Goal: Task Accomplishment & Management: Use online tool/utility

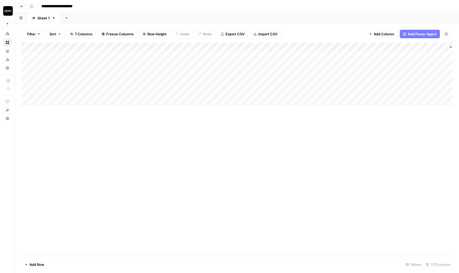
click at [131, 46] on div "Add Column" at bounding box center [238, 74] width 432 height 63
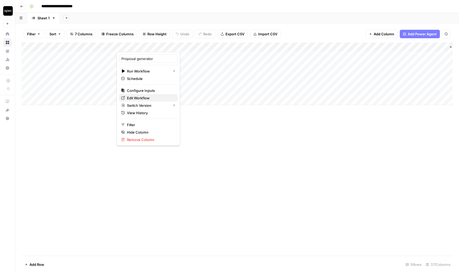
click at [145, 98] on span "Edit Workflow" at bounding box center [150, 97] width 47 height 5
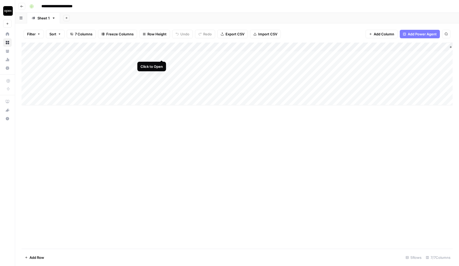
click at [160, 53] on div "Add Column" at bounding box center [238, 74] width 432 height 63
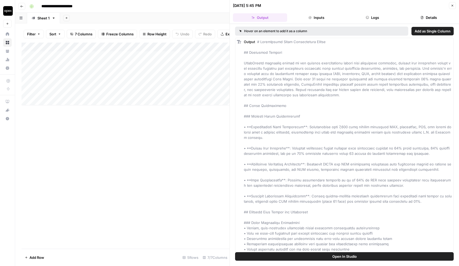
click at [356, 16] on button "Logs" at bounding box center [373, 17] width 54 height 9
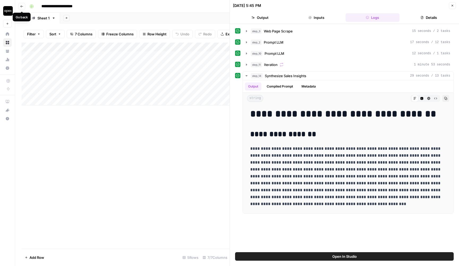
click at [20, 7] on icon "button" at bounding box center [21, 6] width 3 height 3
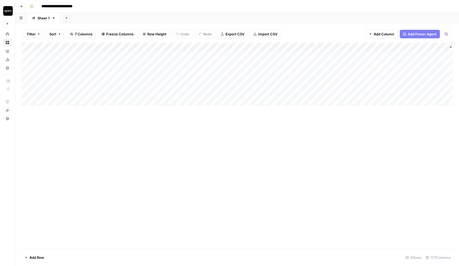
click at [23, 8] on icon "button" at bounding box center [21, 6] width 3 height 3
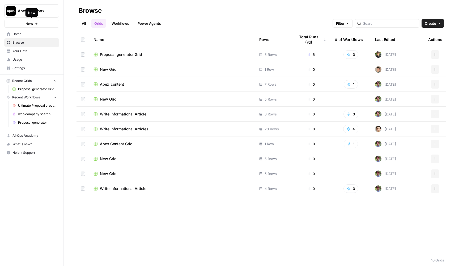
click at [37, 13] on div "New" at bounding box center [32, 12] width 13 height 9
click at [42, 11] on span "Apex Sandbox" at bounding box center [34, 10] width 32 height 5
click at [42, 47] on span "spot.ai" at bounding box center [51, 48] width 70 height 5
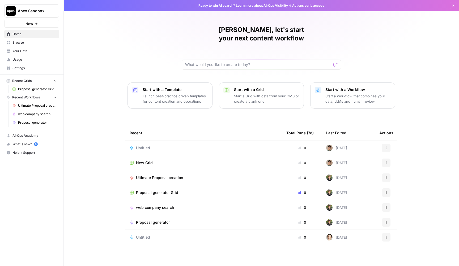
click at [39, 44] on span "Browse" at bounding box center [34, 42] width 44 height 5
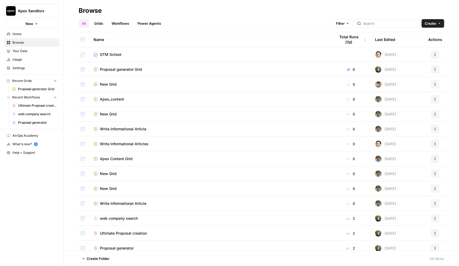
click at [44, 11] on span "Apex Sandbox" at bounding box center [34, 10] width 32 height 5
click at [39, 52] on button "[URL]" at bounding box center [48, 48] width 85 height 9
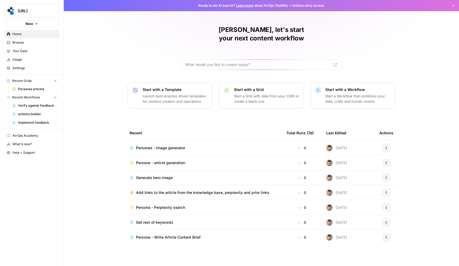
click at [35, 44] on span "Browse" at bounding box center [34, 42] width 44 height 5
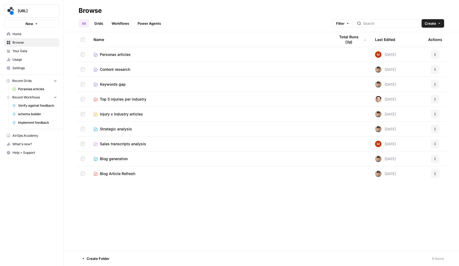
click at [106, 53] on span "Personas articles" at bounding box center [115, 54] width 31 height 5
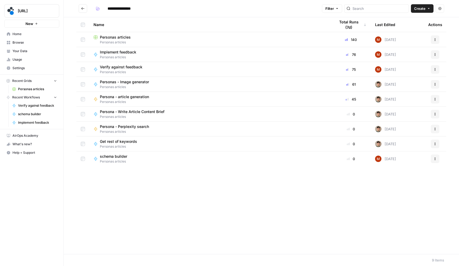
click at [124, 37] on span "Personas articles" at bounding box center [115, 37] width 31 height 5
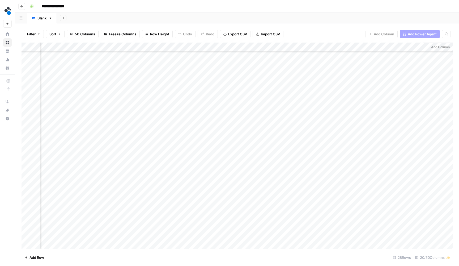
scroll to position [64, 652]
drag, startPoint x: 346, startPoint y: 46, endPoint x: 369, endPoint y: 46, distance: 22.3
click at [369, 46] on div "Add Column" at bounding box center [238, 146] width 432 height 207
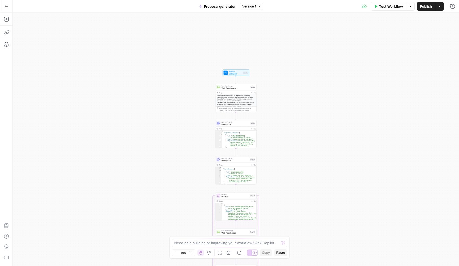
drag, startPoint x: 297, startPoint y: 49, endPoint x: 297, endPoint y: 119, distance: 69.9
click at [297, 118] on div "Workflow Set Inputs Inputs Web Page Scrape Web Page Scrape Step 3 Output Expand…" at bounding box center [236, 139] width 447 height 253
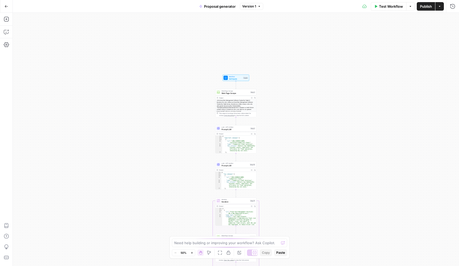
click at [240, 80] on div "Workflow Set Inputs Inputs Test Step" at bounding box center [236, 78] width 27 height 6
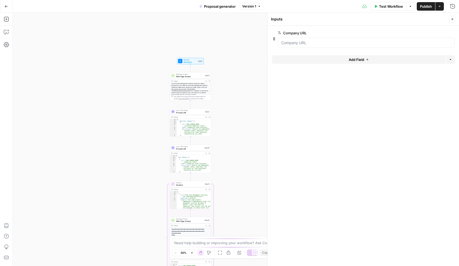
drag, startPoint x: 172, startPoint y: 78, endPoint x: 126, endPoint y: 61, distance: 49.4
click at [126, 61] on div "Workflow Set Inputs Inputs Web Page Scrape Web Page Scrape Step 3 Output Expand…" at bounding box center [236, 139] width 447 height 253
click at [182, 77] on div "Web Page Scrape Web Page Scrape Step 3 Copy step Delete step Add Note Test" at bounding box center [189, 75] width 41 height 6
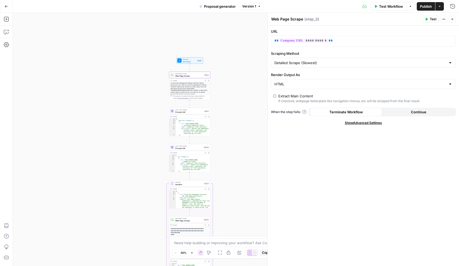
click at [354, 124] on span "Show Advanced Settings" at bounding box center [363, 122] width 37 height 5
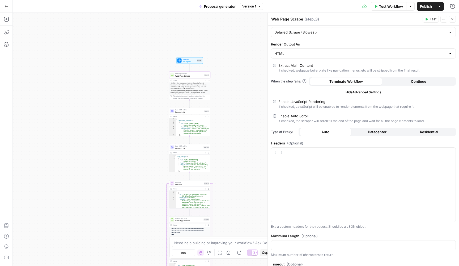
scroll to position [39, 0]
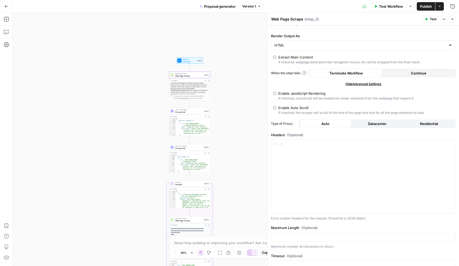
drag, startPoint x: 239, startPoint y: 88, endPoint x: 233, endPoint y: 57, distance: 30.9
click at [233, 58] on div "Workflow Set Inputs Inputs Web Page Scrape Web Page Scrape Step 3 Output Expand…" at bounding box center [236, 139] width 447 height 253
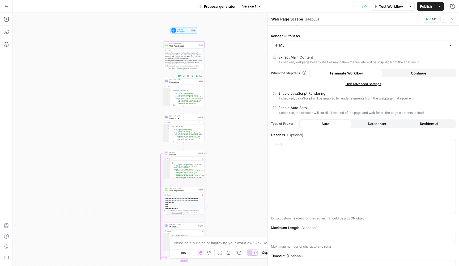
click at [185, 83] on div "LLM · GPT-4.1 Mini Prompt LLM Step 2 Copy step Delete step Add Note Test" at bounding box center [184, 81] width 41 height 6
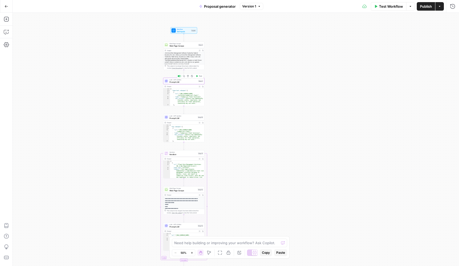
type textarea "Prompt LLM"
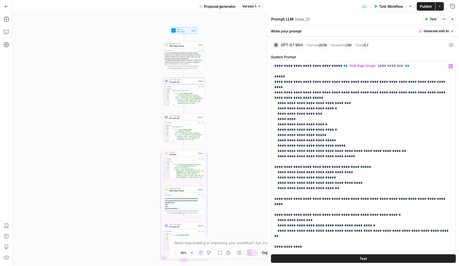
scroll to position [0, 0]
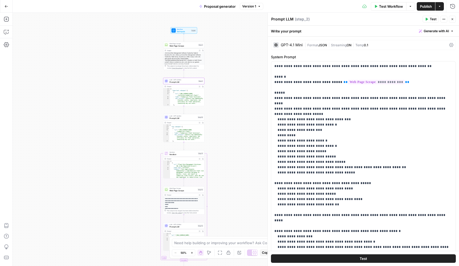
click at [185, 46] on span "Web Page Scrape" at bounding box center [184, 45] width 28 height 3
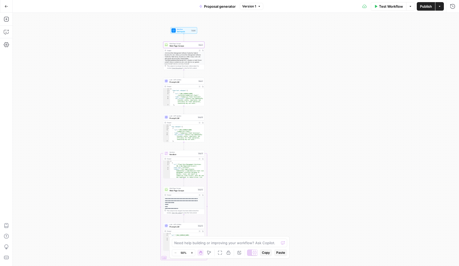
type textarea "Web Page Scrape"
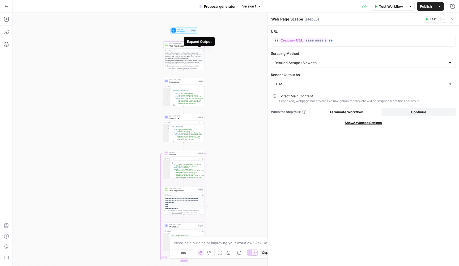
click at [199, 50] on icon "button" at bounding box center [199, 50] width 1 height 1
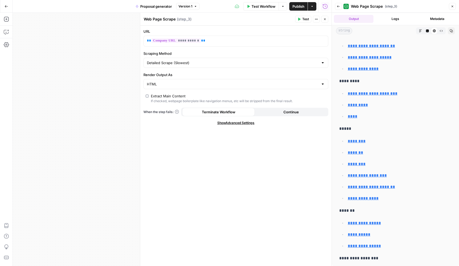
scroll to position [7836, 0]
click at [456, 8] on header "Back Web Page Scrape ( step_3 ) Close" at bounding box center [395, 6] width 127 height 13
click at [456, 8] on button "Close" at bounding box center [452, 6] width 7 height 7
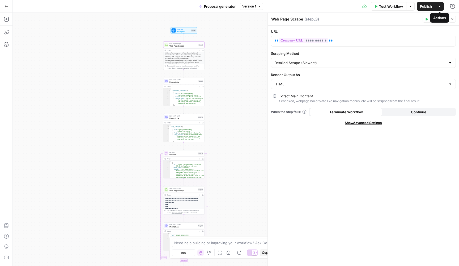
click at [453, 20] on icon "button" at bounding box center [452, 19] width 3 height 3
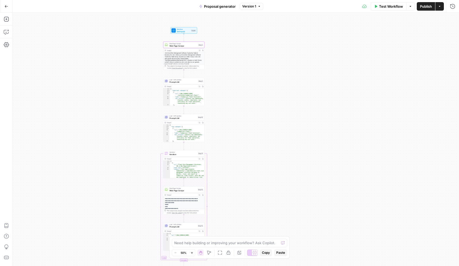
click at [188, 82] on span "Prompt LLM" at bounding box center [184, 82] width 28 height 3
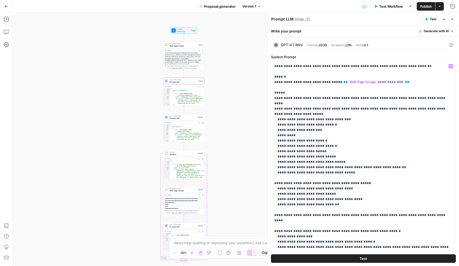
scroll to position [0, 0]
click at [188, 48] on div "Web Page Scrape Web Page Scrape Step 3 Output Expand Output Copy This output is…" at bounding box center [184, 56] width 41 height 28
click at [187, 45] on span "Web Page Scrape" at bounding box center [184, 45] width 28 height 3
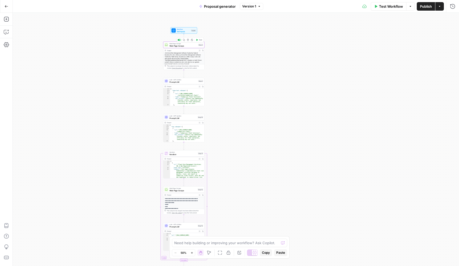
type textarea "Web Page Scrape"
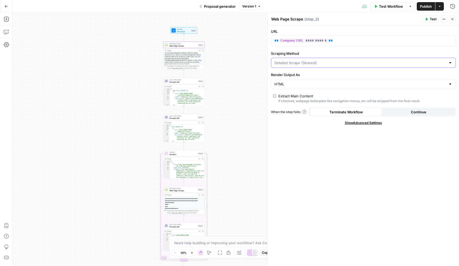
click at [327, 61] on input "Scraping Method" at bounding box center [361, 62] width 172 height 5
type input "Detailed Scrape (Slowest)"
click at [260, 87] on div "Workflow Set Inputs Inputs Web Page Scrape Web Page Scrape Step 3 Output Expand…" at bounding box center [236, 139] width 447 height 253
click at [452, 17] on button "Close" at bounding box center [452, 19] width 7 height 7
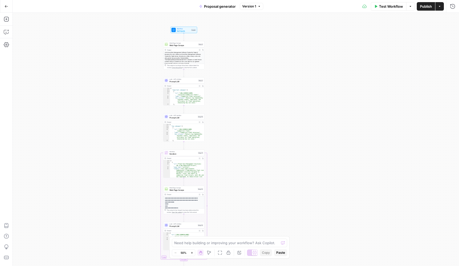
drag, startPoint x: 234, startPoint y: 105, endPoint x: 234, endPoint y: 101, distance: 4.0
click at [234, 101] on div "Workflow Set Inputs Inputs Web Page Scrape Web Page Scrape Step 3 Output Expand…" at bounding box center [236, 139] width 447 height 253
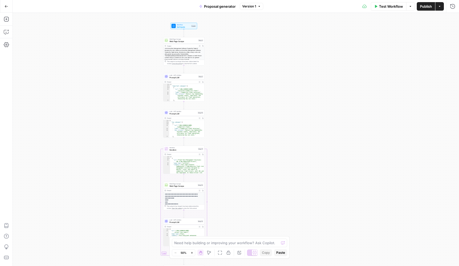
click at [190, 78] on span "Prompt LLM" at bounding box center [184, 77] width 28 height 3
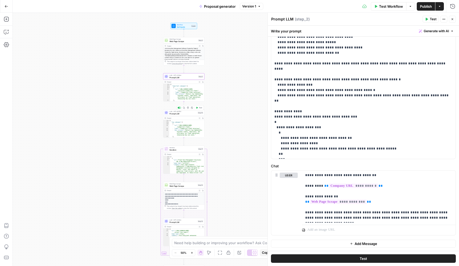
click at [179, 115] on div "LLM · GPT-4o Mini Prompt LLM Step 10 Copy step Delete step Add Note Test" at bounding box center [184, 113] width 41 height 6
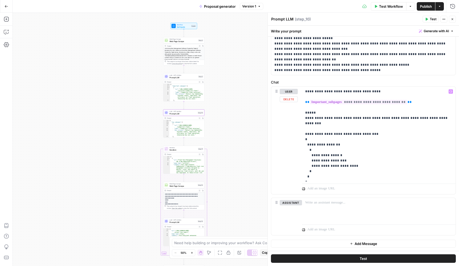
scroll to position [81, 0]
click at [185, 79] on div "LLM · GPT-4.1 Mini Prompt LLM Step 2 Copy step Delete step Add Note Test" at bounding box center [184, 76] width 41 height 6
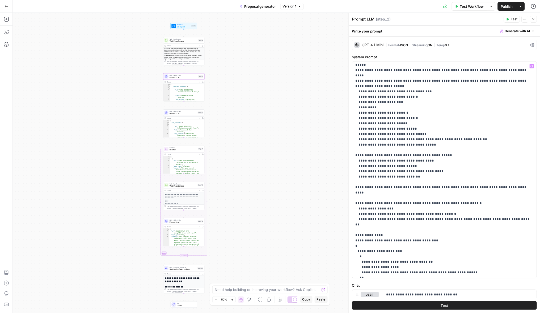
scroll to position [0, 0]
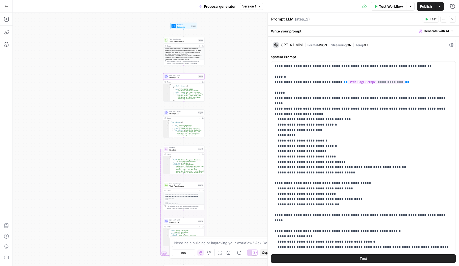
click at [455, 18] on button "Close" at bounding box center [452, 19] width 7 height 7
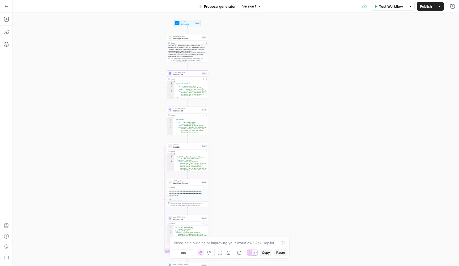
drag, startPoint x: 248, startPoint y: 149, endPoint x: 265, endPoint y: 138, distance: 20.4
click at [264, 139] on div "Workflow Set Inputs Inputs Web Page Scrape Web Page Scrape Step 3 Output Expand…" at bounding box center [236, 139] width 447 height 253
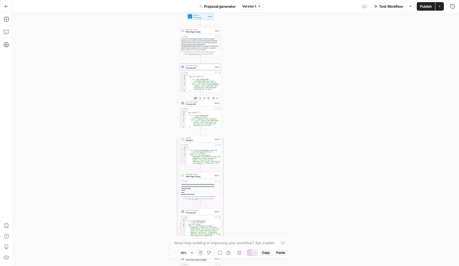
click at [192, 105] on span "Prompt LLM" at bounding box center [199, 104] width 27 height 3
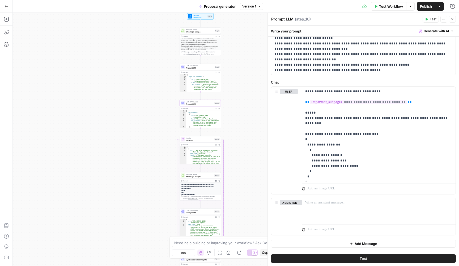
scroll to position [81, 0]
click at [194, 140] on span "Iteration" at bounding box center [199, 140] width 27 height 3
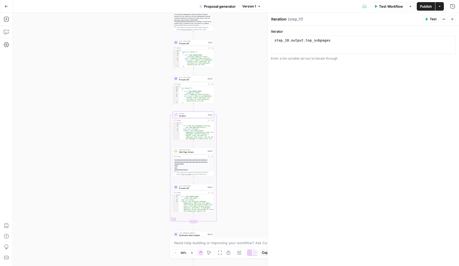
drag, startPoint x: 251, startPoint y: 146, endPoint x: 244, endPoint y: 122, distance: 25.2
click at [244, 122] on div "Workflow Set Inputs Inputs Web Page Scrape Web Page Scrape Step 3 Output Expand…" at bounding box center [236, 139] width 447 height 253
click at [201, 78] on span "LLM · GPT-4o Mini" at bounding box center [192, 78] width 27 height 2
type textarea "Prompt LLM"
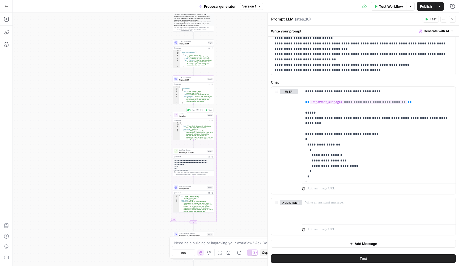
click at [196, 116] on span "Iteration" at bounding box center [192, 116] width 27 height 3
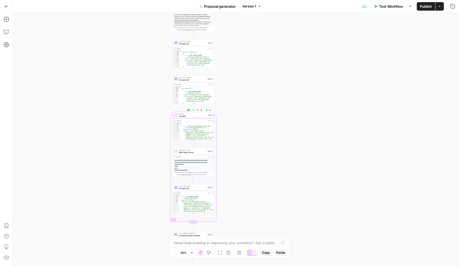
type textarea "Iteration"
click at [196, 152] on span "Web Page Scrape" at bounding box center [192, 152] width 27 height 3
type textarea "Web Page Scrape"
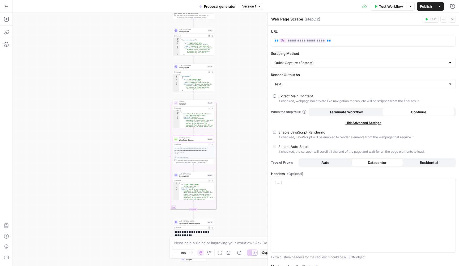
drag, startPoint x: 232, startPoint y: 145, endPoint x: 232, endPoint y: 109, distance: 36.4
click at [232, 112] on div "Workflow Set Inputs Inputs Web Page Scrape Web Page Scrape Step 3 Output Expand…" at bounding box center [236, 139] width 447 height 253
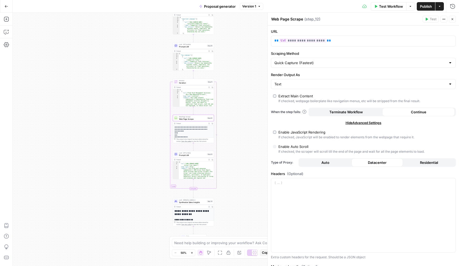
click at [195, 157] on div "LLM · GPT-4.1 Mini Prompt LLM Step 13 Copy step Delete step Add Note Test" at bounding box center [193, 154] width 41 height 6
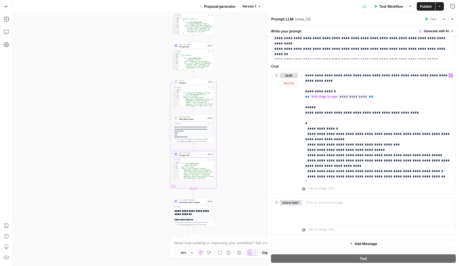
scroll to position [76, 0]
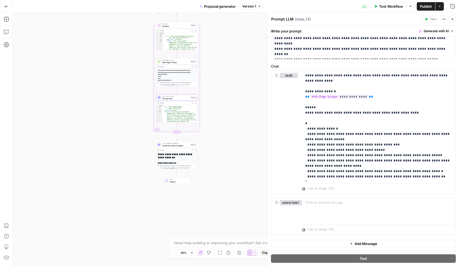
drag, startPoint x: 250, startPoint y: 146, endPoint x: 233, endPoint y: 87, distance: 61.0
click at [233, 88] on div "Workflow Set Inputs Inputs Web Page Scrape Web Page Scrape Step 3 Output Expand…" at bounding box center [236, 139] width 447 height 253
click at [166, 144] on span "Synthesize Sales Insights" at bounding box center [175, 144] width 27 height 3
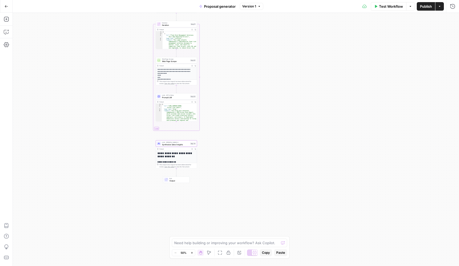
type textarea "Synthesize Sales Insights"
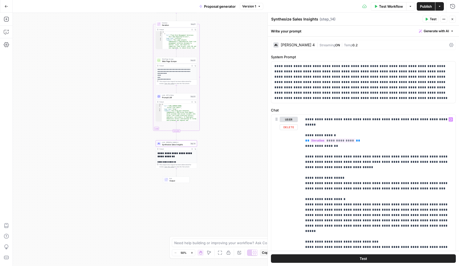
scroll to position [0, 0]
click at [180, 98] on span "Prompt LLM" at bounding box center [175, 97] width 27 height 3
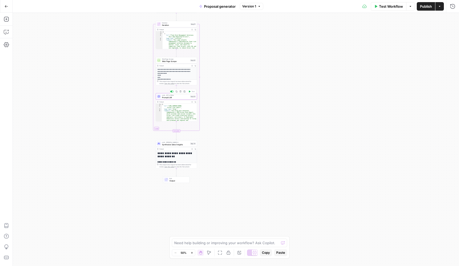
type textarea "Prompt LLM"
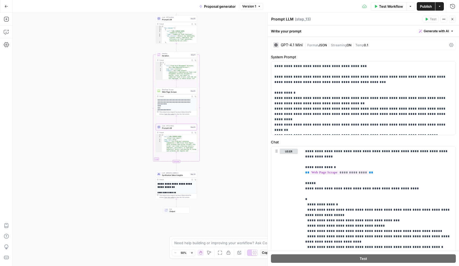
drag, startPoint x: 220, startPoint y: 76, endPoint x: 220, endPoint y: 126, distance: 50.0
click at [220, 126] on div "Workflow Set Inputs Inputs Web Page Scrape Web Page Scrape Step 3 Output Expand…" at bounding box center [236, 139] width 447 height 253
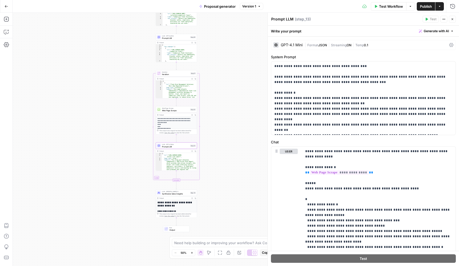
drag, startPoint x: 221, startPoint y: 57, endPoint x: 221, endPoint y: 91, distance: 34.6
click at [221, 91] on div "Workflow Set Inputs Inputs Web Page Scrape Web Page Scrape Step 3 Output Expand…" at bounding box center [236, 139] width 447 height 253
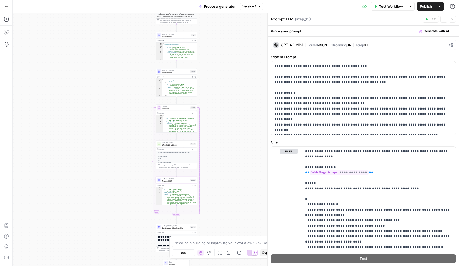
click at [180, 73] on span "Prompt LLM" at bounding box center [175, 72] width 27 height 3
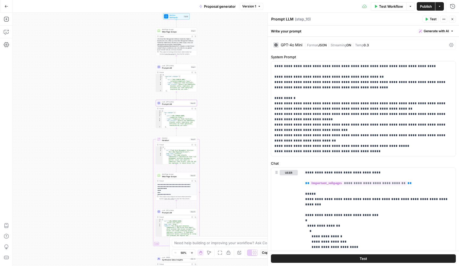
drag, startPoint x: 235, startPoint y: 65, endPoint x: 235, endPoint y: 110, distance: 44.9
click at [235, 110] on div "Workflow Set Inputs Inputs Web Page Scrape Web Page Scrape Step 3 Output Expand…" at bounding box center [236, 139] width 447 height 253
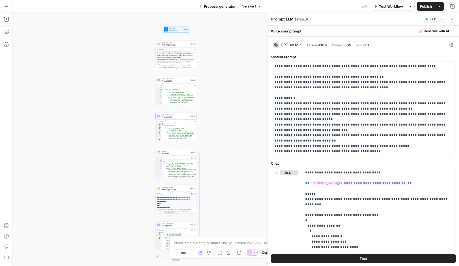
click at [181, 81] on span "Prompt LLM" at bounding box center [176, 81] width 28 height 3
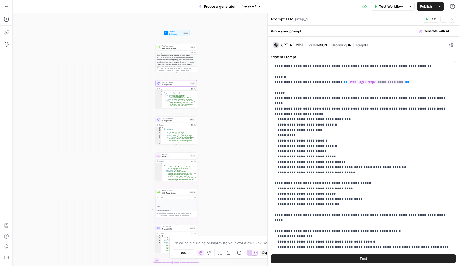
drag, startPoint x: 219, startPoint y: 85, endPoint x: 219, endPoint y: 95, distance: 10.9
click at [219, 92] on div "Workflow Set Inputs Inputs Web Page Scrape Web Page Scrape Step 3 Output Expand…" at bounding box center [236, 139] width 447 height 253
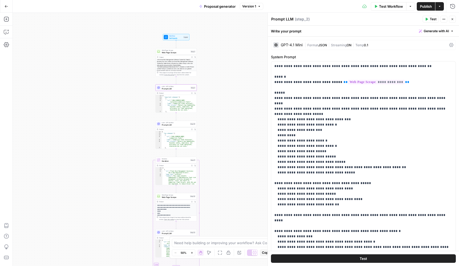
click at [7, 8] on icon "button" at bounding box center [7, 7] width 4 height 4
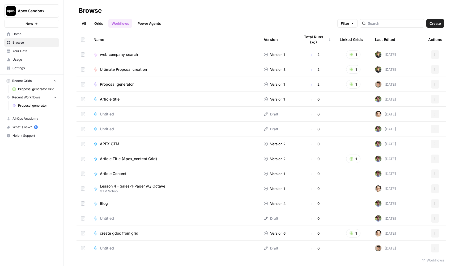
click at [99, 22] on link "Grids" at bounding box center [98, 23] width 15 height 9
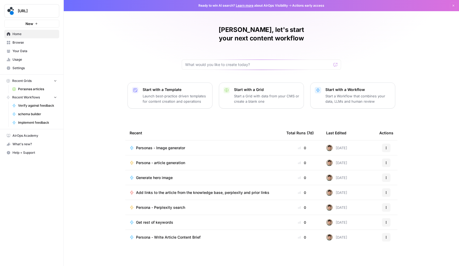
click at [161, 160] on span "Persona - article generation" at bounding box center [160, 162] width 49 height 5
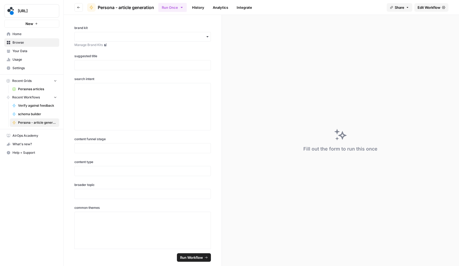
click at [419, 4] on link "Edit Workflow" at bounding box center [432, 7] width 34 height 9
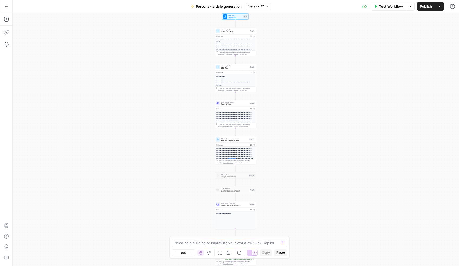
drag, startPoint x: 294, startPoint y: 53, endPoint x: 294, endPoint y: 101, distance: 48.1
click at [294, 101] on div "**********" at bounding box center [236, 139] width 447 height 253
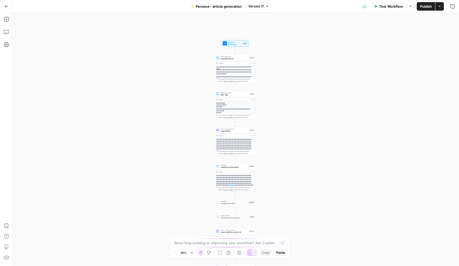
click at [231, 97] on div "**********" at bounding box center [235, 105] width 41 height 28
click at [241, 133] on div "LLM · Claude Opus 4 Copy Writer Step 3" at bounding box center [235, 130] width 41 height 6
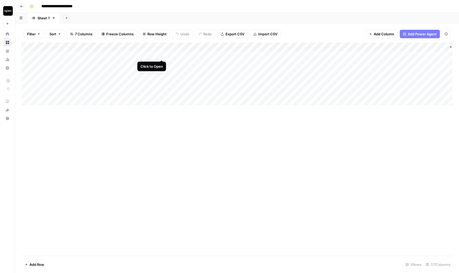
click at [162, 55] on div "Add Column" at bounding box center [238, 74] width 432 height 63
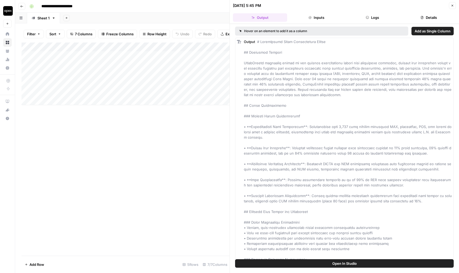
click at [371, 16] on button "Logs" at bounding box center [373, 17] width 54 height 9
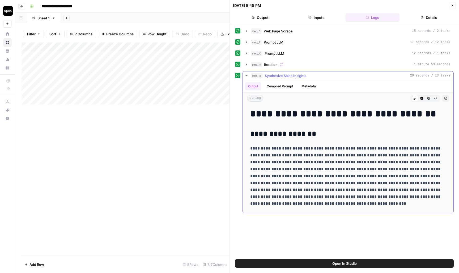
click at [246, 75] on icon "button" at bounding box center [247, 76] width 4 height 4
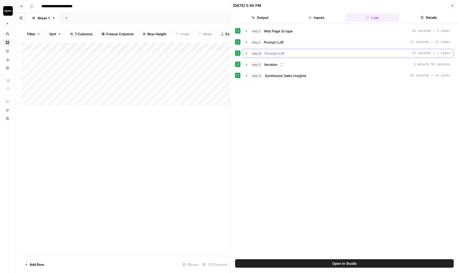
click at [246, 53] on icon "button" at bounding box center [247, 53] width 4 height 4
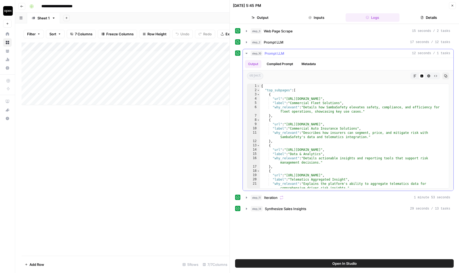
click at [276, 65] on button "Compiled Prompt" at bounding box center [280, 64] width 33 height 8
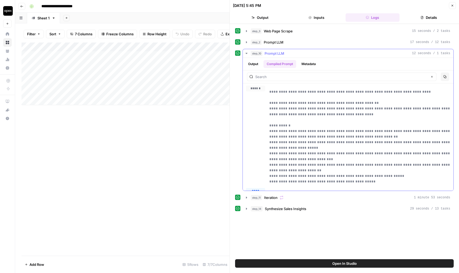
scroll to position [10, 0]
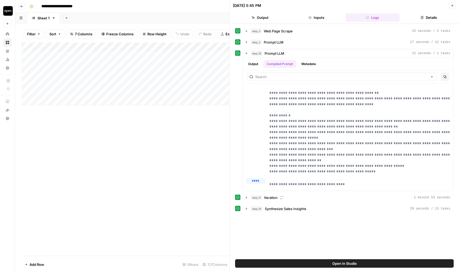
click at [257, 121] on div "****** ****" at bounding box center [255, 125] width 19 height 98
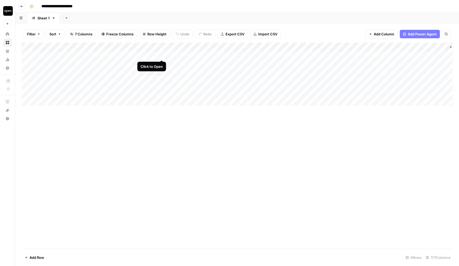
click at [160, 54] on div "Add Column" at bounding box center [238, 74] width 432 height 63
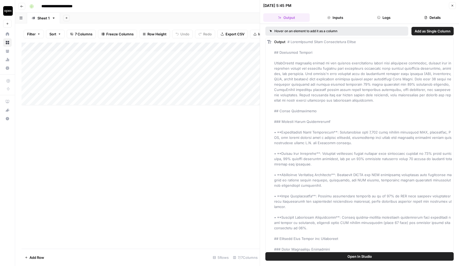
click at [212, 19] on button "Logs" at bounding box center [384, 17] width 47 height 9
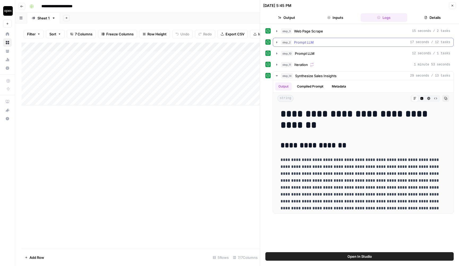
click at [212, 43] on span "step_2" at bounding box center [286, 42] width 11 height 5
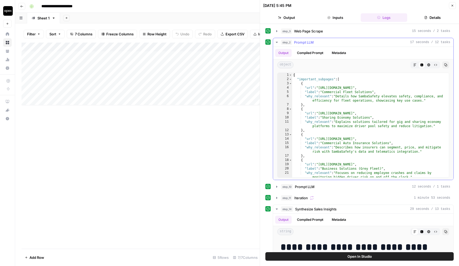
click at [212, 55] on button "Compiled Prompt" at bounding box center [310, 53] width 33 height 8
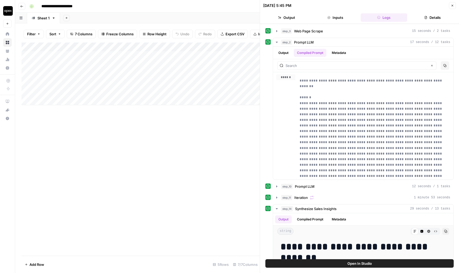
click at [137, 127] on div "Add Column" at bounding box center [141, 150] width 239 height 214
click at [212, 4] on button "Close" at bounding box center [452, 5] width 7 height 7
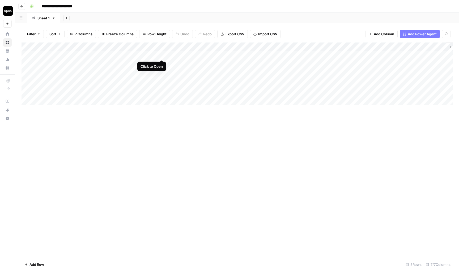
click at [161, 53] on div "Add Column" at bounding box center [238, 74] width 432 height 63
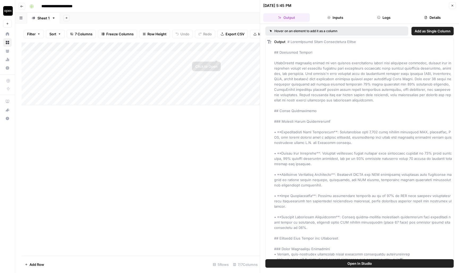
click at [212, 54] on div "Add Column" at bounding box center [141, 74] width 239 height 63
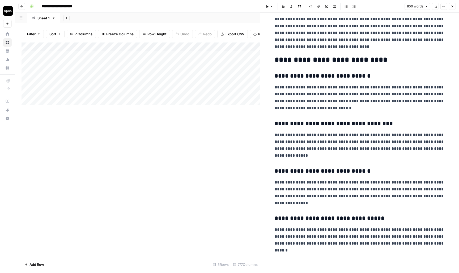
click at [212, 5] on button "Close" at bounding box center [452, 6] width 7 height 7
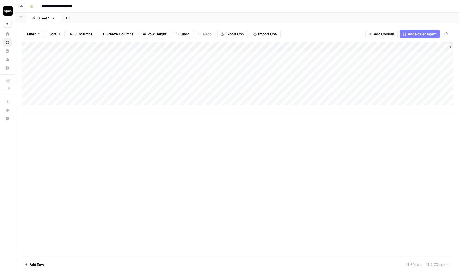
drag, startPoint x: 342, startPoint y: 97, endPoint x: 287, endPoint y: 96, distance: 55.6
click at [212, 97] on div "Add Column" at bounding box center [238, 79] width 432 height 72
click at [212, 46] on div "Add Column" at bounding box center [238, 79] width 432 height 72
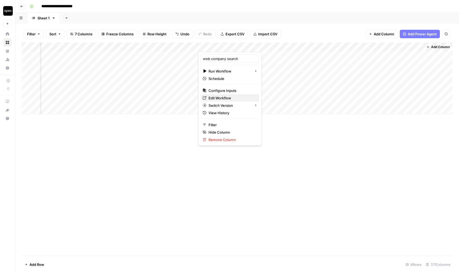
click at [212, 99] on span "Edit Workflow" at bounding box center [232, 97] width 47 height 5
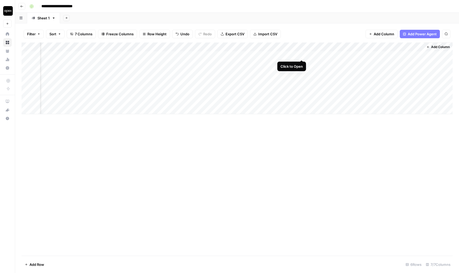
click at [212, 54] on div "Add Column" at bounding box center [238, 79] width 432 height 72
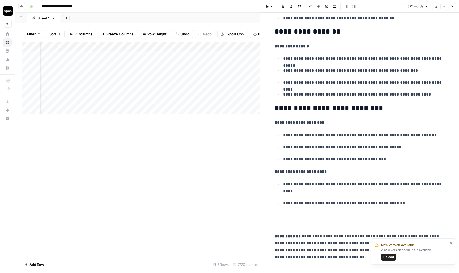
scroll to position [392, 0]
click at [212, 7] on div "325 words Copy Options Close" at bounding box center [431, 6] width 51 height 7
click at [212, 7] on button "Close" at bounding box center [452, 6] width 7 height 7
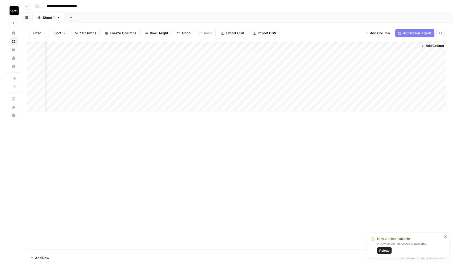
scroll to position [0, 23]
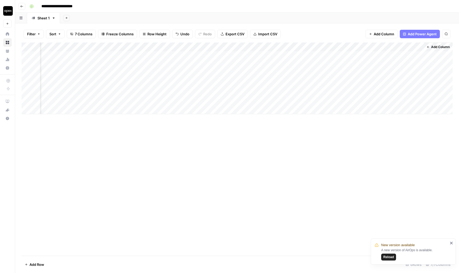
click at [212, 44] on div "Add Column" at bounding box center [238, 79] width 432 height 72
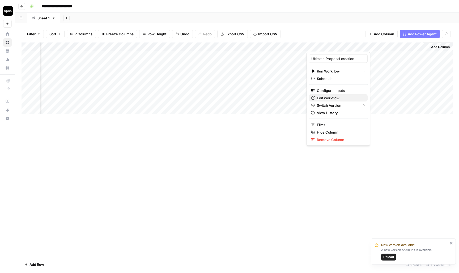
click at [212, 96] on span "Edit Workflow" at bounding box center [340, 97] width 47 height 5
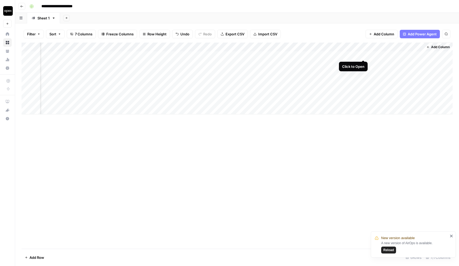
click at [212, 54] on div "Add Column" at bounding box center [238, 79] width 432 height 72
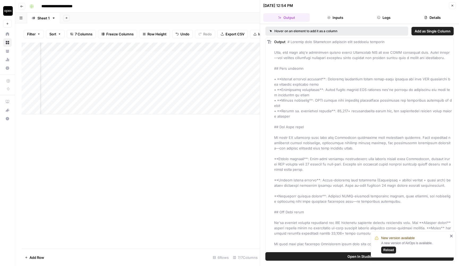
click at [212, 17] on button "Details" at bounding box center [433, 17] width 47 height 9
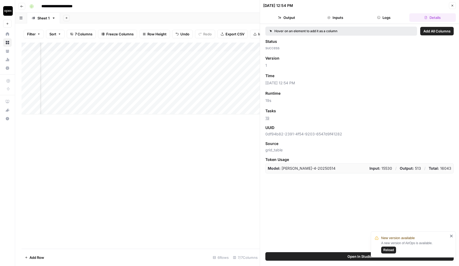
click at [212, 16] on button "Logs" at bounding box center [384, 17] width 47 height 9
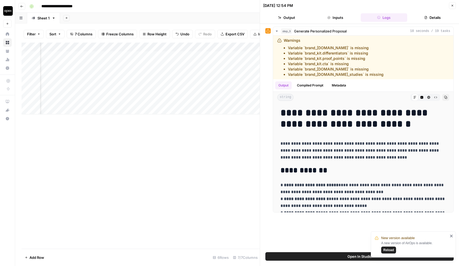
click at [212, 54] on div "Add Column" at bounding box center [141, 79] width 239 height 72
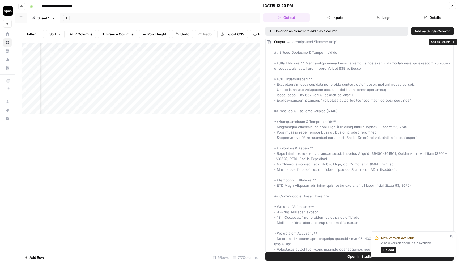
click at [212, 16] on button "Logs" at bounding box center [384, 17] width 47 height 9
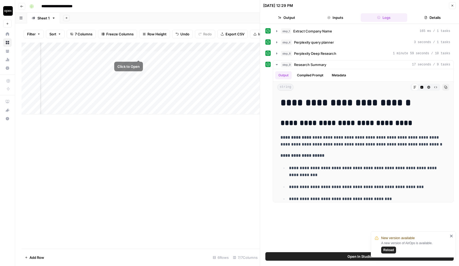
click at [138, 54] on div "Add Column" at bounding box center [141, 79] width 239 height 72
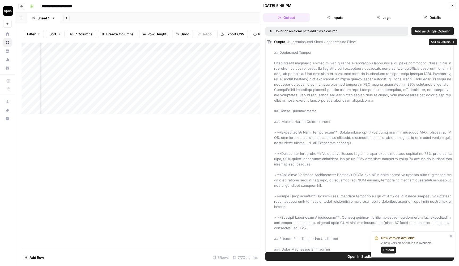
click at [212, 17] on button "Logs" at bounding box center [384, 17] width 47 height 9
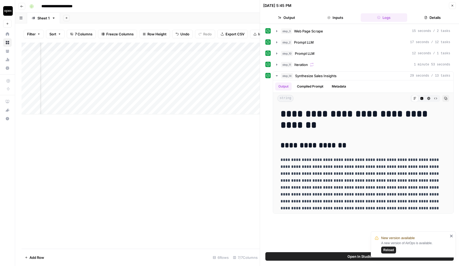
click at [212, 5] on button "Close" at bounding box center [452, 5] width 7 height 7
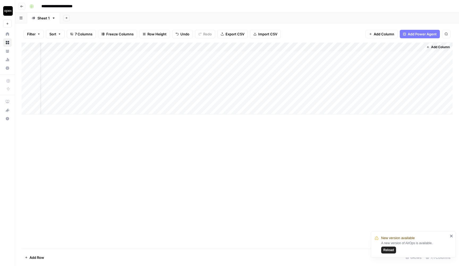
scroll to position [0, 17]
click at [212, 55] on div "Add Column" at bounding box center [238, 79] width 432 height 72
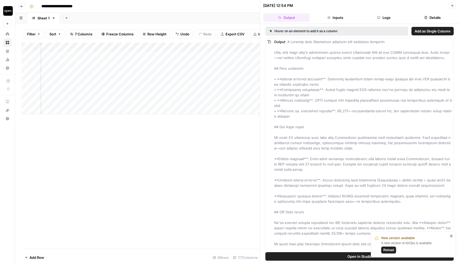
click at [212, 20] on button "Logs" at bounding box center [384, 17] width 47 height 9
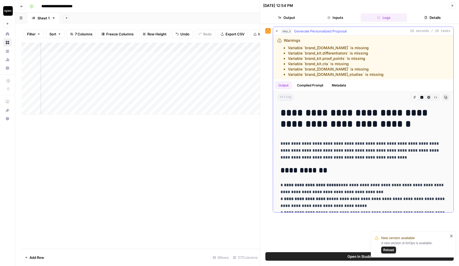
scroll to position [2, 0]
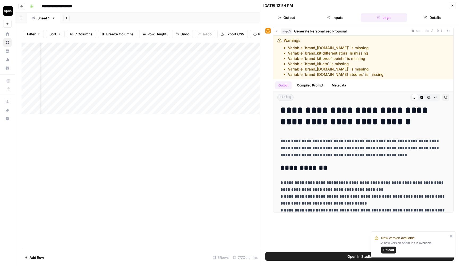
click at [212, 0] on header "08/22/25 at 12:54 PM Close Output Inputs Logs Details" at bounding box center [359, 12] width 199 height 24
click at [212, 7] on icon "button" at bounding box center [452, 5] width 3 height 3
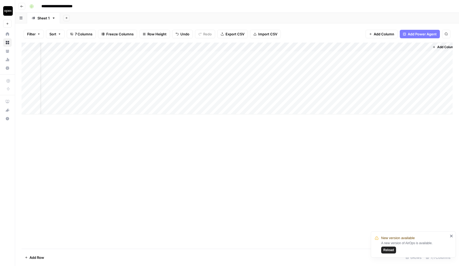
click at [212, 45] on div "Add Column" at bounding box center [238, 79] width 432 height 72
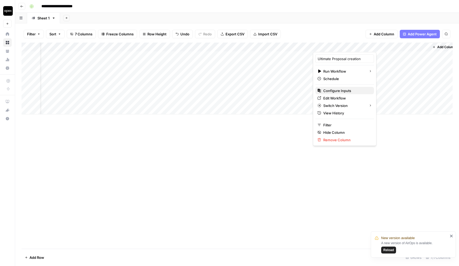
click at [212, 92] on span "Configure Inputs" at bounding box center [347, 90] width 47 height 5
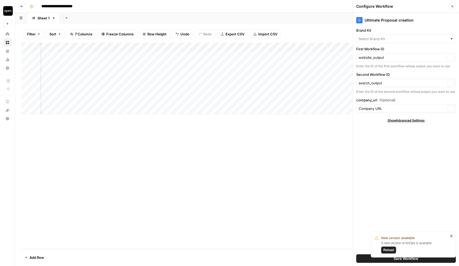
type input "Apex Fractional"
click at [212, 44] on div "Add Column" at bounding box center [238, 79] width 432 height 72
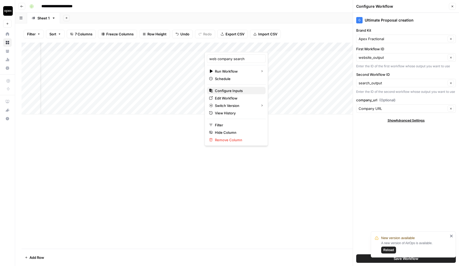
click at [212, 92] on span "Configure Inputs" at bounding box center [238, 90] width 47 height 5
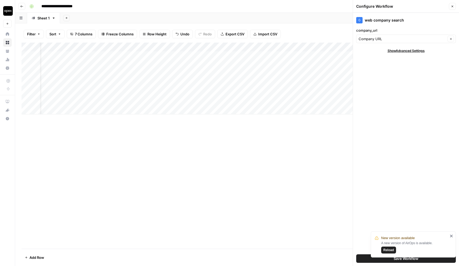
click at [147, 45] on div "Add Column" at bounding box center [238, 79] width 432 height 72
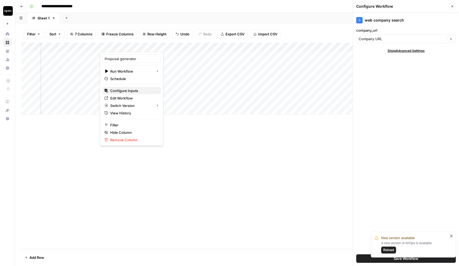
click at [147, 93] on span "Configure Inputs" at bounding box center [133, 90] width 47 height 5
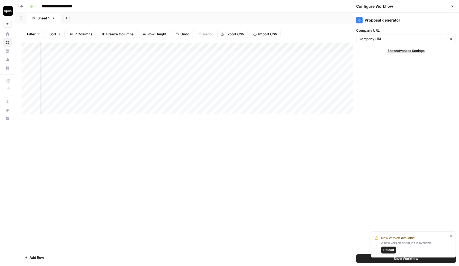
click at [212, 4] on button "Close" at bounding box center [452, 6] width 7 height 7
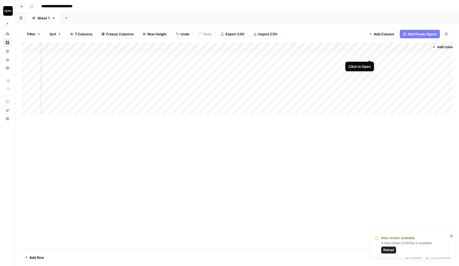
click at [212, 53] on div "Add Column" at bounding box center [238, 79] width 432 height 72
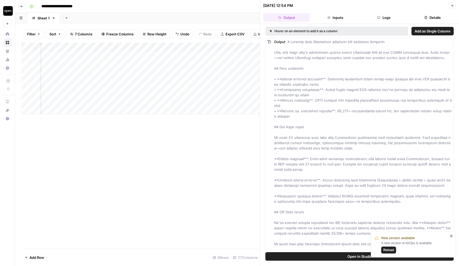
click at [212, 18] on button "Logs" at bounding box center [384, 17] width 47 height 9
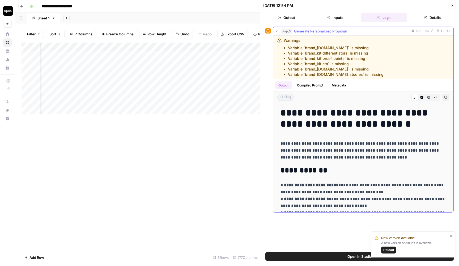
click at [212, 85] on button "Compiled Prompt" at bounding box center [310, 85] width 33 height 8
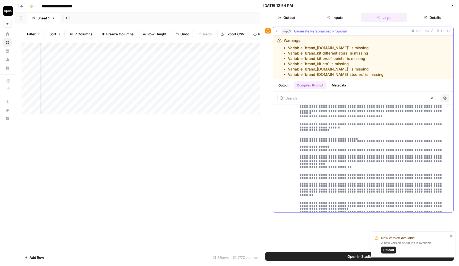
scroll to position [1894, 0]
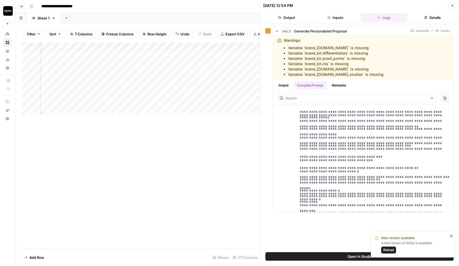
click at [212, 5] on icon "button" at bounding box center [452, 5] width 3 height 3
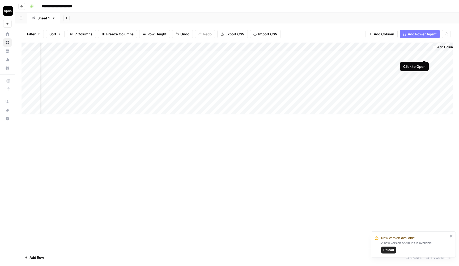
click at [212, 54] on div "Add Column" at bounding box center [238, 79] width 432 height 72
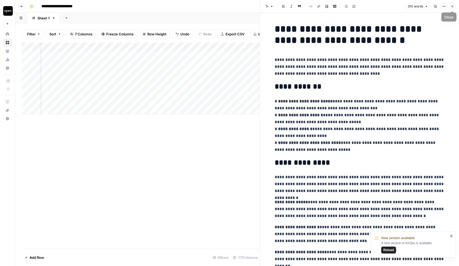
click at [212, 6] on button "Close" at bounding box center [452, 6] width 7 height 7
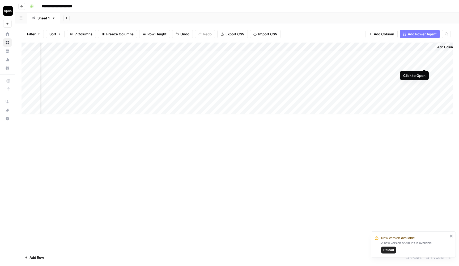
click at [212, 62] on div "Add Column" at bounding box center [238, 79] width 432 height 72
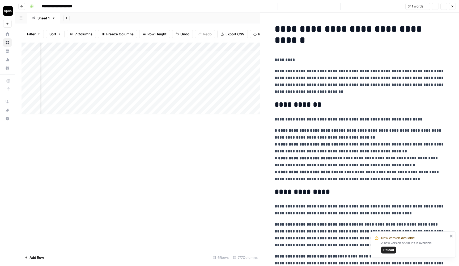
scroll to position [33, 0]
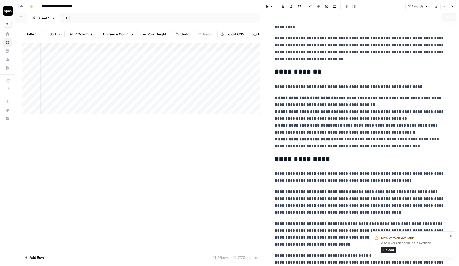
click at [212, 3] on button "Close" at bounding box center [452, 6] width 7 height 7
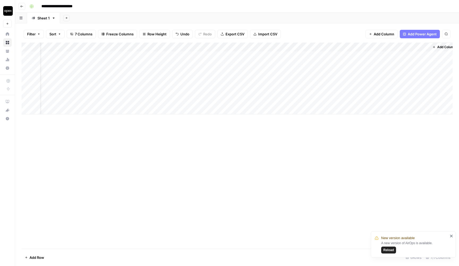
click at [212, 46] on div "Add Column" at bounding box center [238, 79] width 432 height 72
click at [212, 93] on html "**********" at bounding box center [229, 133] width 459 height 266
click at [212, 45] on div "Add Column" at bounding box center [238, 79] width 432 height 72
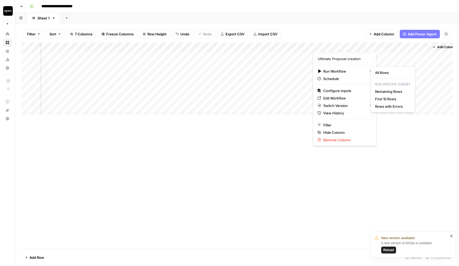
click at [212, 90] on html "**********" at bounding box center [229, 133] width 459 height 266
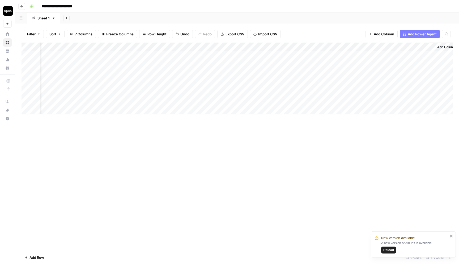
click at [212, 169] on div "Add Column" at bounding box center [238, 146] width 432 height 206
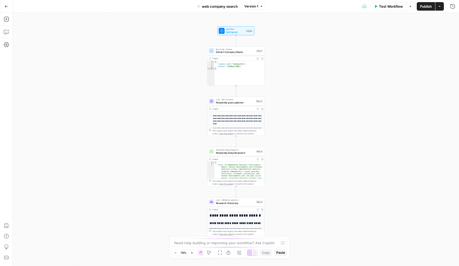
drag, startPoint x: 280, startPoint y: 78, endPoint x: 280, endPoint y: 81, distance: 2.9
click at [280, 81] on div "**********" at bounding box center [236, 139] width 447 height 253
click at [238, 55] on span "Extract Company Name" at bounding box center [235, 53] width 39 height 4
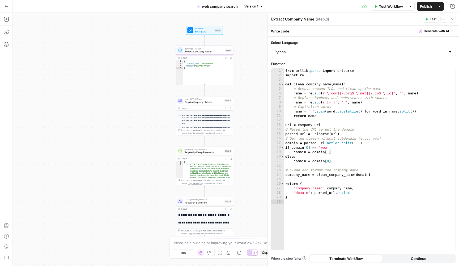
drag, startPoint x: 180, startPoint y: 92, endPoint x: 146, endPoint y: 89, distance: 34.4
click at [146, 89] on div "**********" at bounding box center [236, 139] width 447 height 253
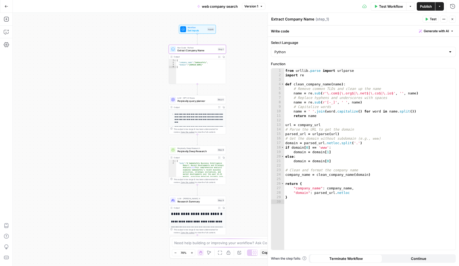
click at [210, 28] on div "Inputs" at bounding box center [211, 29] width 7 height 3
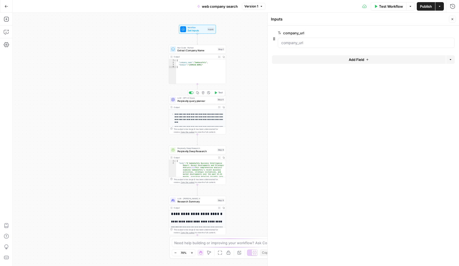
click at [209, 103] on span "Perplexity query planner" at bounding box center [197, 101] width 38 height 4
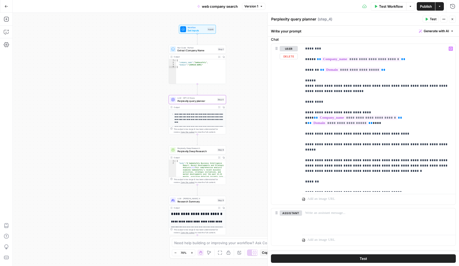
scroll to position [179, 0]
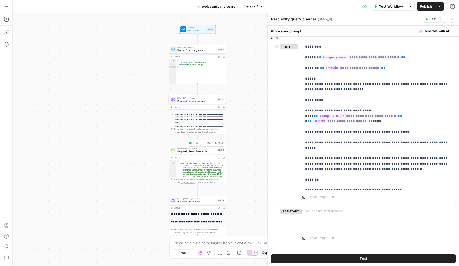
click at [211, 153] on span "Perplexity Deep Research" at bounding box center [197, 151] width 39 height 4
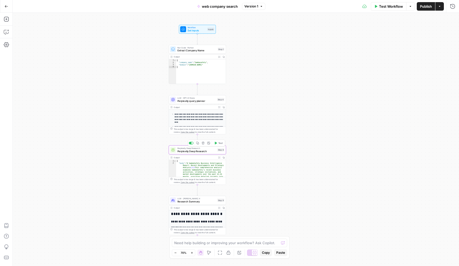
type textarea "Perplexity Deep Research"
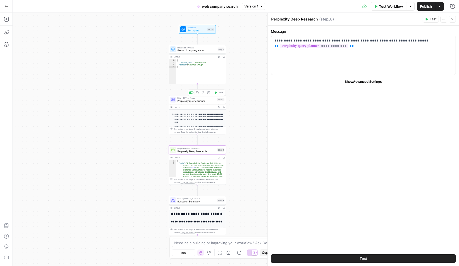
click at [202, 102] on span "Perplexity query planner" at bounding box center [197, 101] width 38 height 4
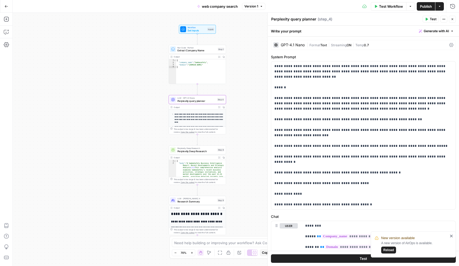
click at [388, 250] on span "Reload" at bounding box center [389, 250] width 11 height 5
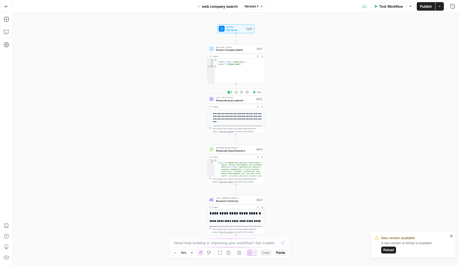
click at [245, 101] on span "Perplexity query planner" at bounding box center [235, 100] width 38 height 4
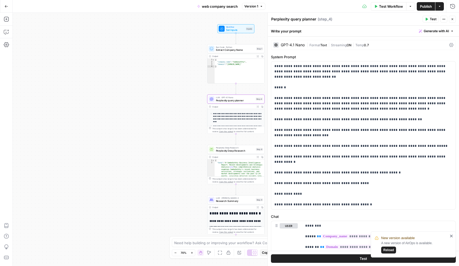
click at [257, 106] on icon "button" at bounding box center [258, 107] width 2 height 2
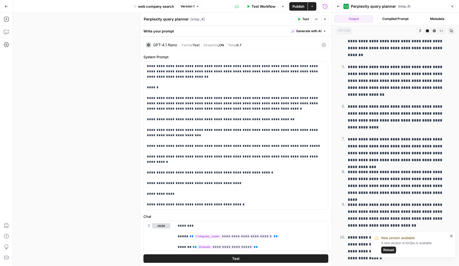
click at [389, 249] on span "Reload" at bounding box center [389, 250] width 11 height 5
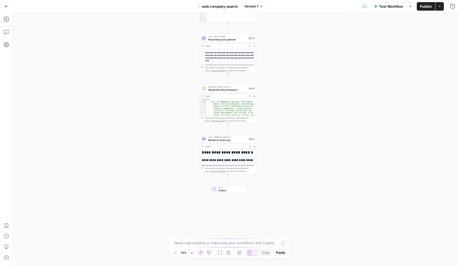
drag, startPoint x: 337, startPoint y: 146, endPoint x: 327, endPoint y: 80, distance: 66.7
click at [328, 83] on div "**********" at bounding box center [236, 139] width 447 height 253
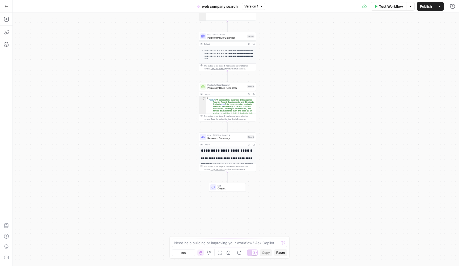
click at [236, 141] on div "LLM · Claude Sonnet 4 Research Summary Step 9 Copy step Delete step Add Note Te…" at bounding box center [227, 136] width 57 height 9
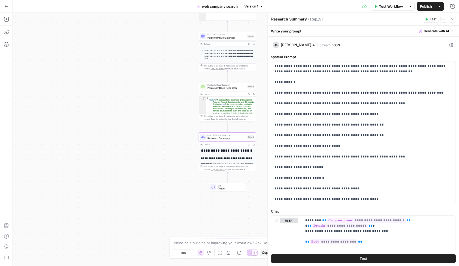
click at [336, 45] on span "ON" at bounding box center [338, 45] width 5 height 4
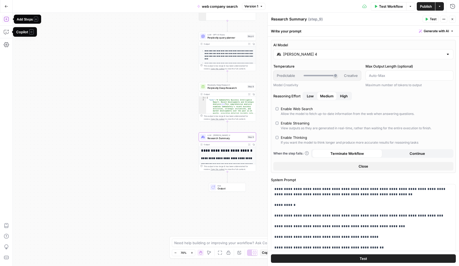
click at [6, 19] on icon "button" at bounding box center [6, 18] width 5 height 5
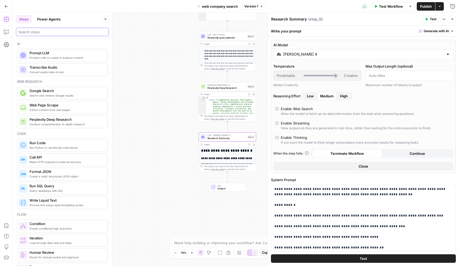
click at [64, 33] on input "search" at bounding box center [62, 31] width 88 height 5
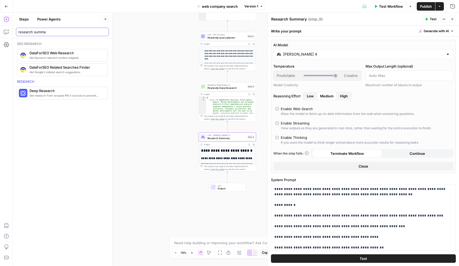
type input "research summar"
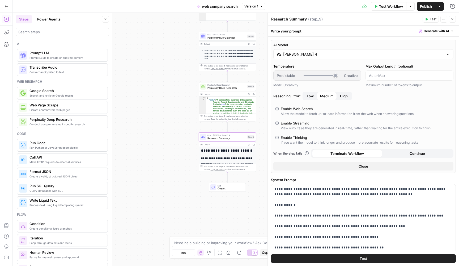
click at [295, 136] on div "Enable Thinking" at bounding box center [294, 137] width 26 height 5
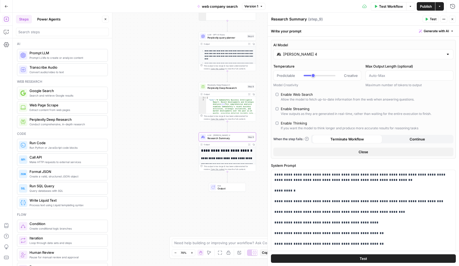
click at [293, 123] on div "Enable Thinking" at bounding box center [294, 122] width 26 height 5
type input "*"
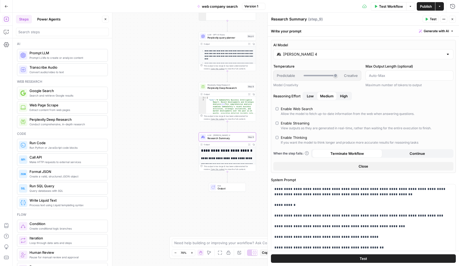
click at [108, 20] on button "Close" at bounding box center [105, 19] width 7 height 7
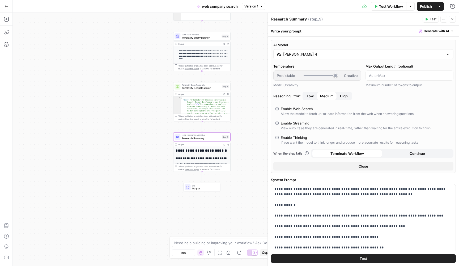
drag, startPoint x: 181, startPoint y: 105, endPoint x: 155, endPoint y: 105, distance: 26.6
click at [155, 105] on div "**********" at bounding box center [236, 139] width 447 height 253
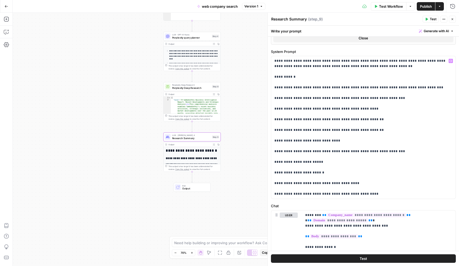
scroll to position [115, 0]
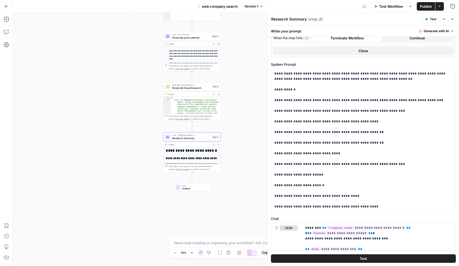
click at [152, 1] on div "Go Back web company search Version 1 Test Workflow Options Publish Actions Run …" at bounding box center [229, 6] width 459 height 12
click at [8, 7] on button "Go Back" at bounding box center [7, 7] width 10 height 10
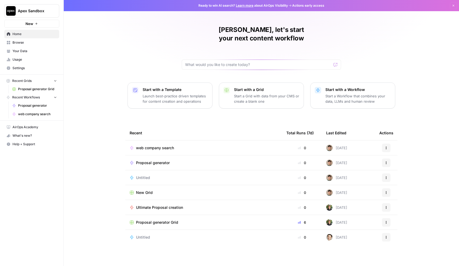
click at [34, 43] on span "Browse" at bounding box center [34, 42] width 44 height 5
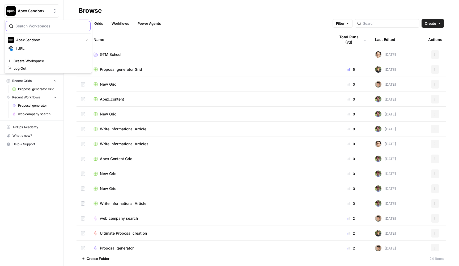
click at [36, 10] on span "Apex Sandbox" at bounding box center [34, 10] width 32 height 5
click at [33, 47] on span "[URL]" at bounding box center [51, 48] width 70 height 5
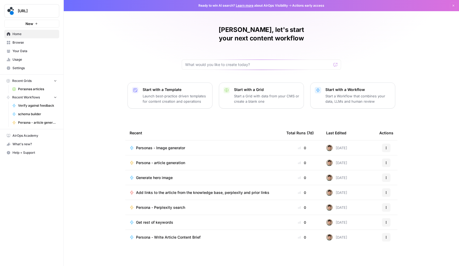
click at [168, 157] on td "Persona - article generation" at bounding box center [204, 162] width 157 height 15
click at [168, 160] on span "Persona - article generation" at bounding box center [160, 162] width 49 height 5
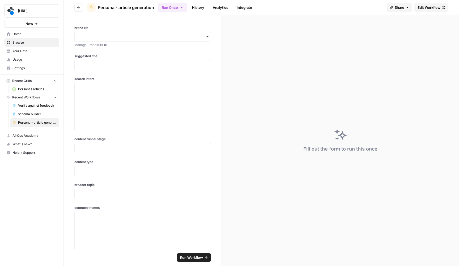
click at [418, 7] on span "Edit Workflow" at bounding box center [429, 7] width 23 height 5
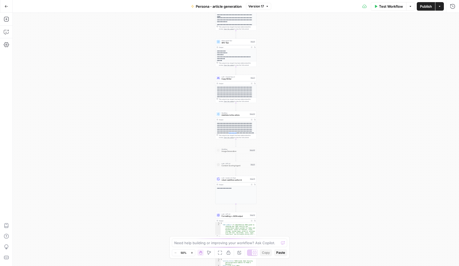
drag, startPoint x: 289, startPoint y: 53, endPoint x: 279, endPoint y: 86, distance: 34.0
click at [279, 86] on div "**********" at bounding box center [236, 139] width 447 height 253
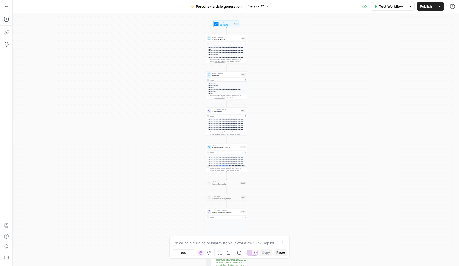
drag, startPoint x: 280, startPoint y: 64, endPoint x: 275, endPoint y: 82, distance: 18.4
click at [275, 82] on div "**********" at bounding box center [236, 139] width 447 height 253
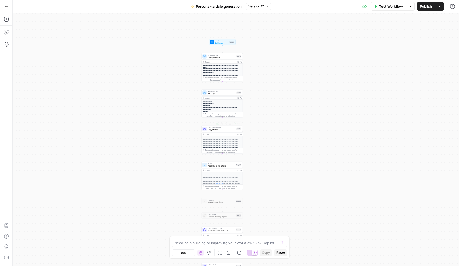
click at [223, 131] on span "Copy Writer" at bounding box center [222, 129] width 28 height 3
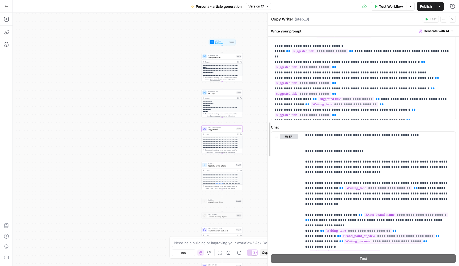
scroll to position [271, 0]
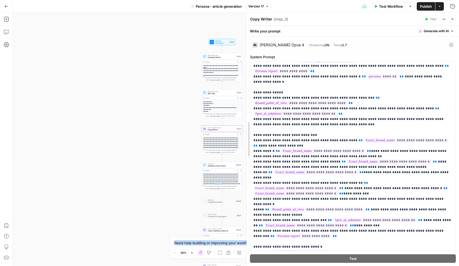
drag, startPoint x: 268, startPoint y: 133, endPoint x: 240, endPoint y: 133, distance: 27.9
click at [240, 133] on body "**********" at bounding box center [229, 133] width 459 height 266
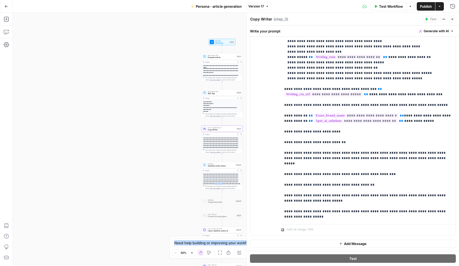
scroll to position [408, 0]
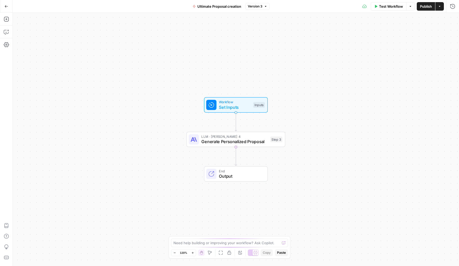
click at [242, 143] on span "Generate Personalized Proposal" at bounding box center [235, 141] width 66 height 6
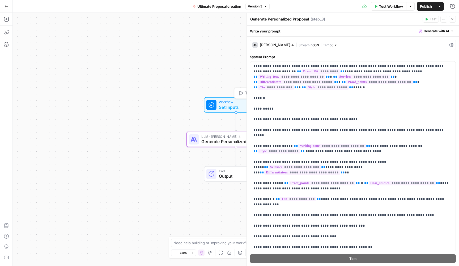
click at [235, 106] on span "Set Inputs" at bounding box center [235, 107] width 32 height 6
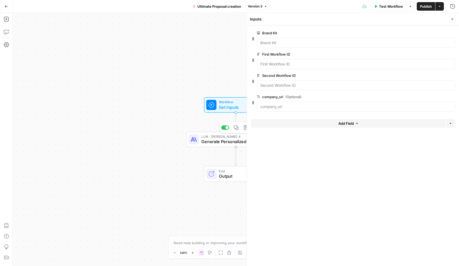
click at [227, 139] on span "Generate Personalized Proposal" at bounding box center [235, 141] width 66 height 6
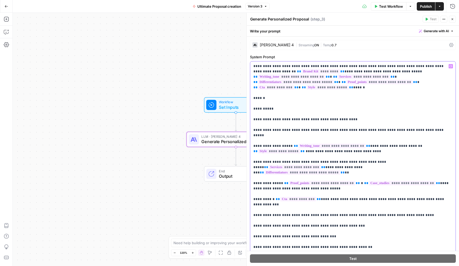
click at [328, 97] on p "**********" at bounding box center [353, 170] width 199 height 213
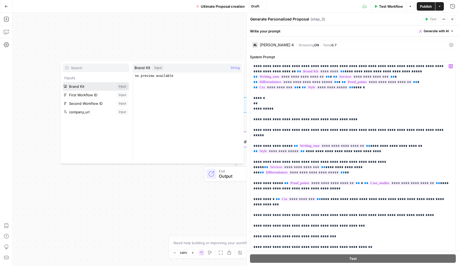
click at [121, 83] on button "Select variable Brand Kit" at bounding box center [96, 86] width 66 height 9
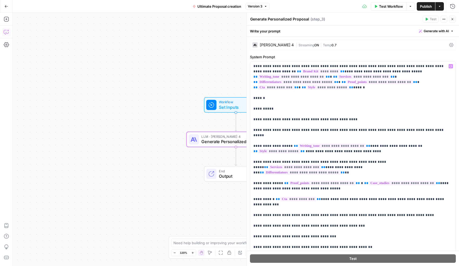
click at [6, 31] on icon "button" at bounding box center [6, 31] width 5 height 5
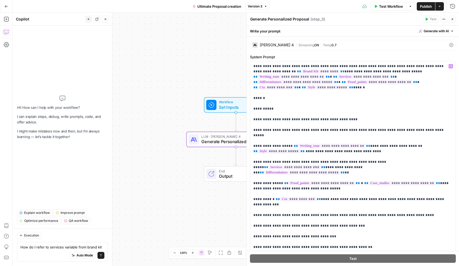
type textarea "How do I refer to services variable from brand kit?"
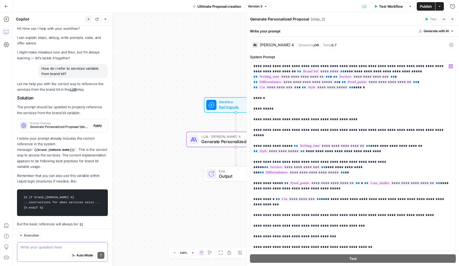
scroll to position [19, 0]
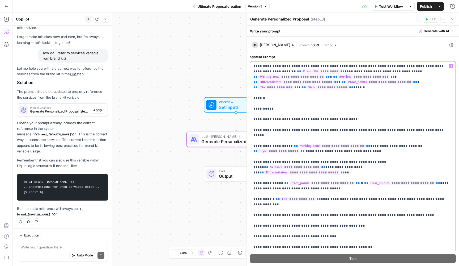
click at [338, 77] on span "**********" at bounding box center [364, 76] width 52 height 5
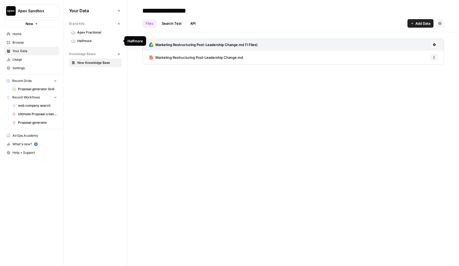
click at [108, 34] on span "Apex Fractional" at bounding box center [98, 32] width 42 height 5
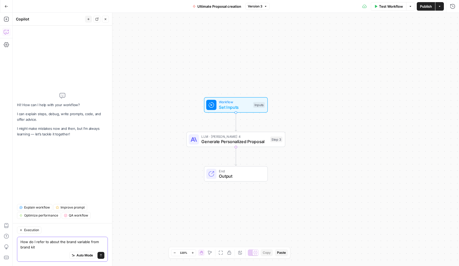
type textarea "How do I refer to about the brand variable from brand kit?"
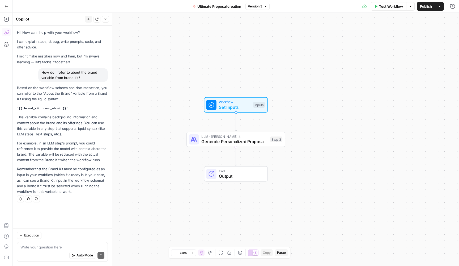
click at [103, 18] on button "Close" at bounding box center [105, 19] width 7 height 7
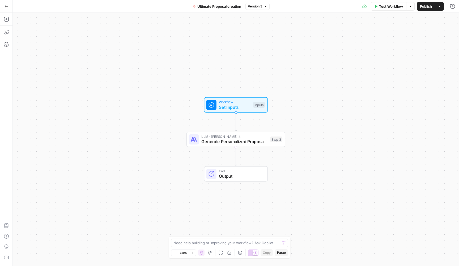
click at [229, 142] on span "Generate Personalized Proposal" at bounding box center [235, 141] width 66 height 6
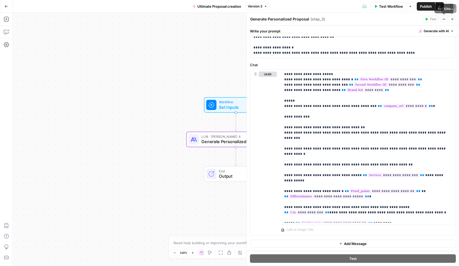
click at [453, 18] on icon "button" at bounding box center [452, 19] width 3 height 3
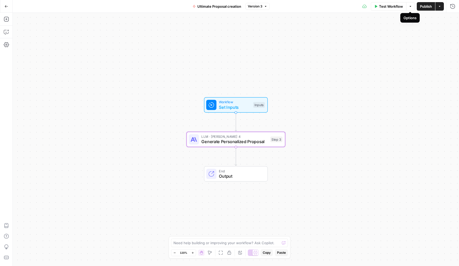
click at [260, 137] on span "LLM · Claude Sonnet 4" at bounding box center [235, 136] width 66 height 5
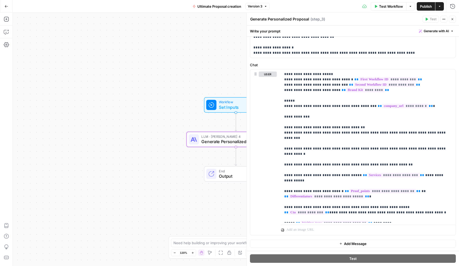
click at [398, 3] on button "Test Workflow" at bounding box center [389, 6] width 36 height 9
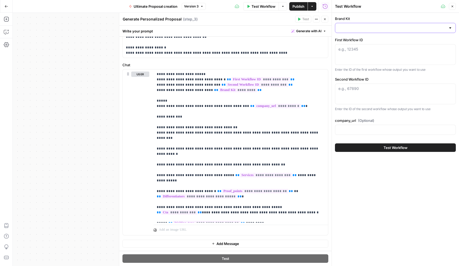
click at [353, 28] on input "Brand Kit" at bounding box center [393, 27] width 108 height 5
click at [354, 54] on span "Apex Fractional" at bounding box center [395, 53] width 110 height 5
type input "Apex Fractional"
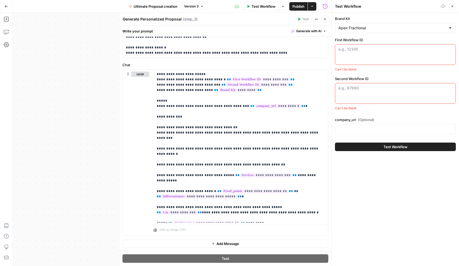
click at [356, 50] on textarea "First Workflow ID" at bounding box center [396, 49] width 114 height 5
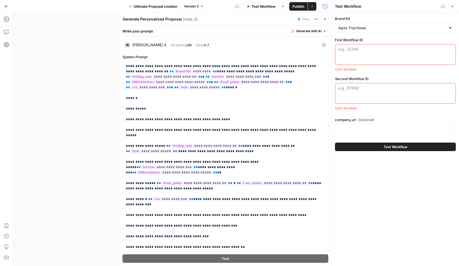
click at [328, 20] on button "Close" at bounding box center [325, 19] width 7 height 7
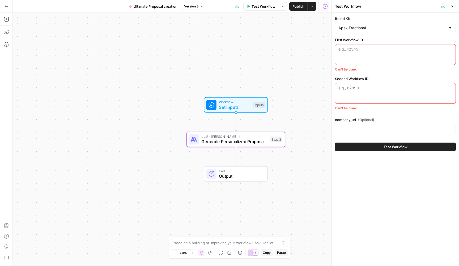
click at [254, 136] on span "LLM · Claude Sonnet 4" at bounding box center [235, 136] width 66 height 5
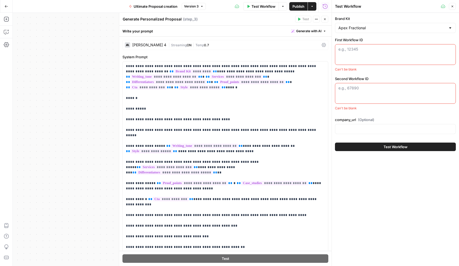
click at [328, 17] on button "Close" at bounding box center [325, 19] width 7 height 7
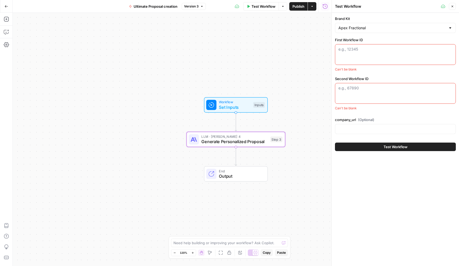
click at [249, 108] on span "Set Inputs" at bounding box center [235, 107] width 32 height 6
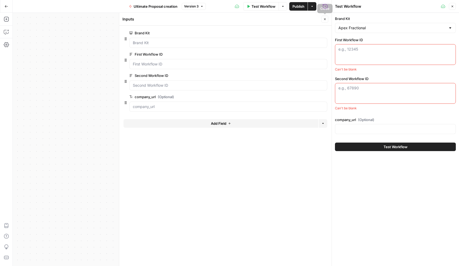
click at [327, 20] on button "Close" at bounding box center [325, 19] width 7 height 7
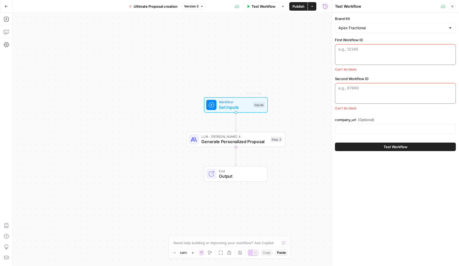
click at [248, 142] on span "Generate Personalized Proposal" at bounding box center [235, 141] width 66 height 6
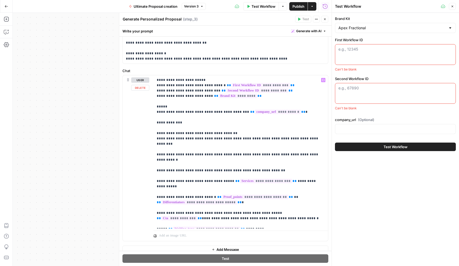
scroll to position [218, 0]
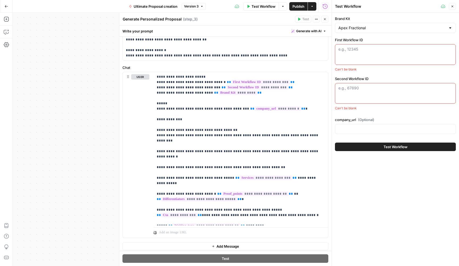
click at [346, 53] on div "e.g., 12345" at bounding box center [395, 54] width 121 height 21
paste textarea "SambaSafety Sales Intelligence Report Executive Summary SambaSafety positions i…"
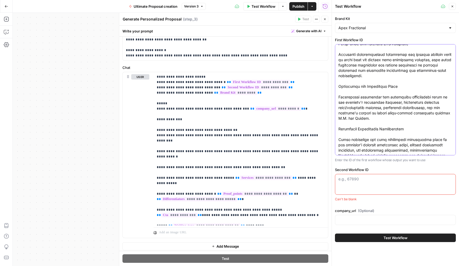
type textarea "SambaSafety Sales Intelligence Report Executive Summary SambaSafety positions i…"
click at [361, 177] on textarea "Second Workflow ID" at bounding box center [396, 178] width 114 height 5
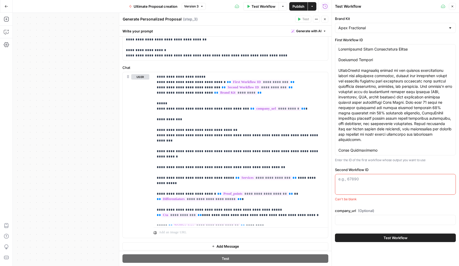
paste textarea "SambaSafety Research Brief Company Snapshot & Differentiators Core Business: Cl…"
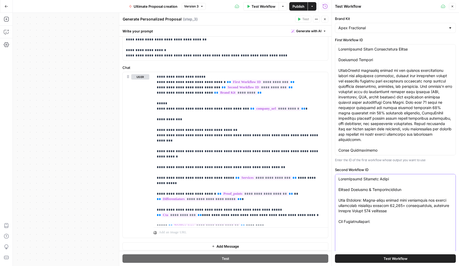
scroll to position [70, 0]
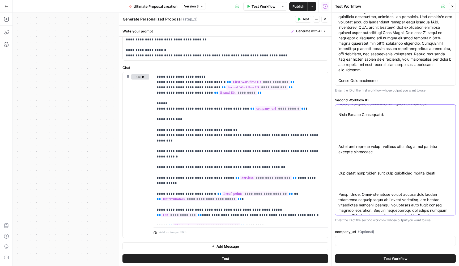
type textarea "SambaSafety Research Brief Company Snapshot & Differentiators Core Business: Cl…"
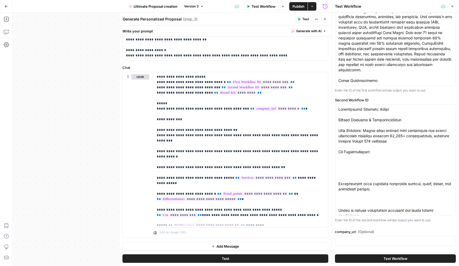
click at [360, 237] on div at bounding box center [395, 241] width 121 height 10
paste input "[URL][DOMAIN_NAME]"
type input "[URL][DOMAIN_NAME]"
click at [361, 257] on button "Test Workflow" at bounding box center [395, 258] width 121 height 9
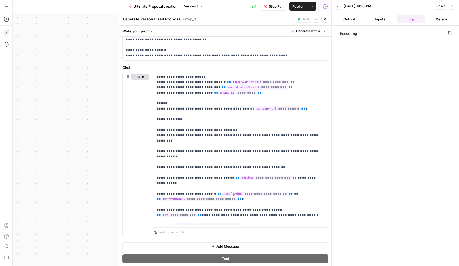
click at [325, 22] on button "Close" at bounding box center [325, 19] width 7 height 7
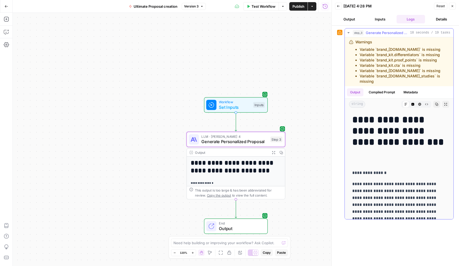
click at [446, 103] on icon "button" at bounding box center [446, 104] width 3 height 3
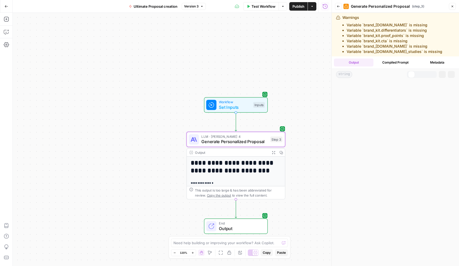
scroll to position [44, 0]
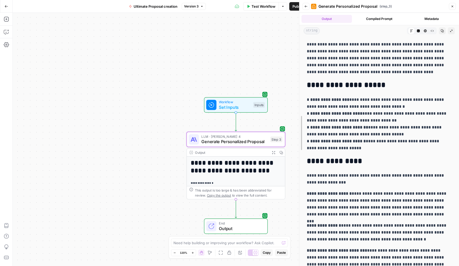
drag, startPoint x: 333, startPoint y: 82, endPoint x: 295, endPoint y: 84, distance: 38.9
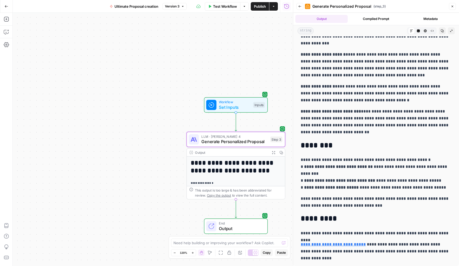
scroll to position [0, 0]
click at [265, 139] on span "Generate Personalized Proposal" at bounding box center [235, 141] width 66 height 6
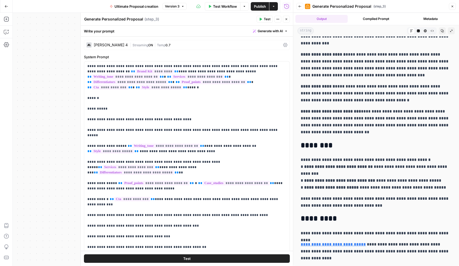
click at [455, 4] on button "Close" at bounding box center [452, 6] width 7 height 7
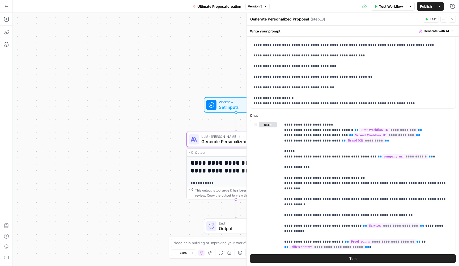
scroll to position [181, 0]
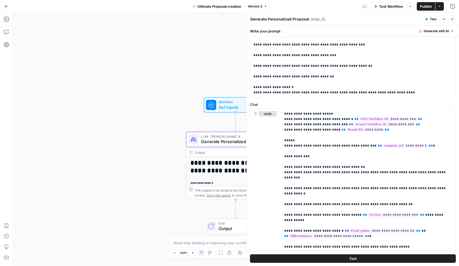
drag, startPoint x: 147, startPoint y: 132, endPoint x: 102, endPoint y: 122, distance: 45.9
click at [102, 122] on div "**********" at bounding box center [236, 139] width 447 height 253
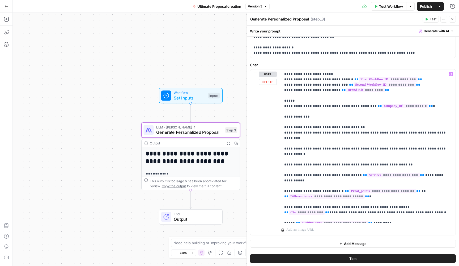
scroll to position [0, 0]
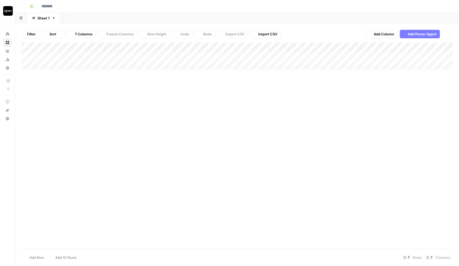
type input "**********"
click at [388, 44] on div "Add Column" at bounding box center [238, 79] width 432 height 72
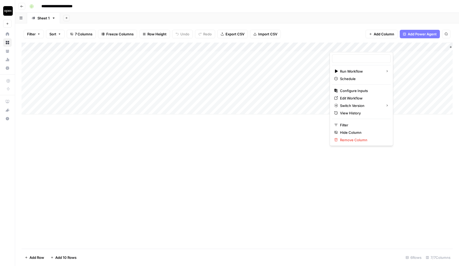
type input "Ultimate Proposal creation"
click at [354, 92] on span "Configure Inputs" at bounding box center [363, 90] width 47 height 5
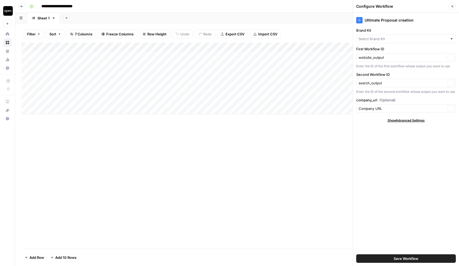
type input "Apex Fractional"
click at [453, 5] on icon "button" at bounding box center [452, 6] width 3 height 3
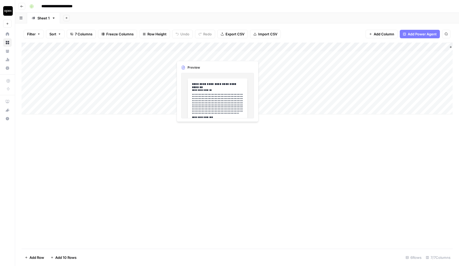
click at [192, 57] on div "Add Column" at bounding box center [238, 79] width 432 height 72
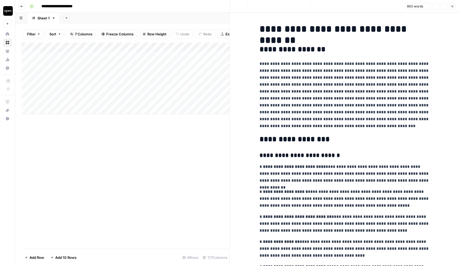
scroll to position [37, 0]
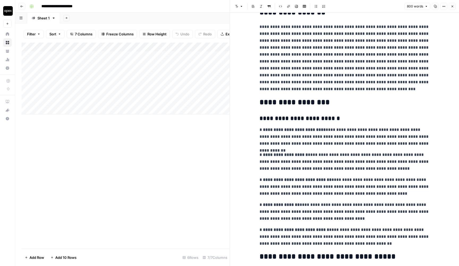
click at [270, 61] on p "**********" at bounding box center [345, 57] width 170 height 69
copy div "**********"
click at [453, 6] on icon "button" at bounding box center [452, 6] width 3 height 3
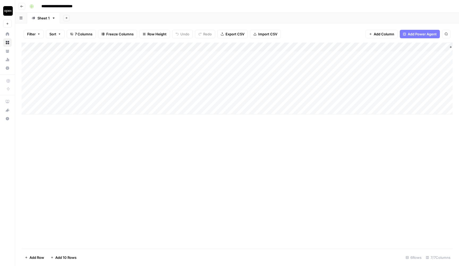
click at [325, 54] on div "Add Column" at bounding box center [238, 79] width 432 height 72
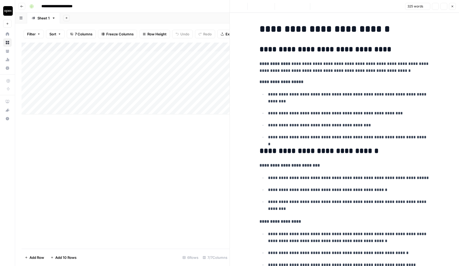
scroll to position [37, 0]
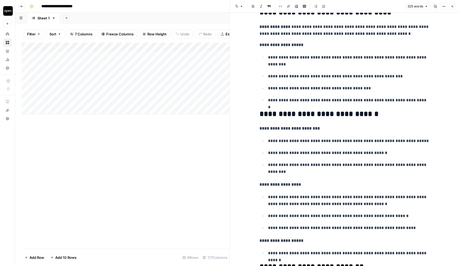
click at [319, 57] on p "**********" at bounding box center [349, 61] width 162 height 14
copy div "**********"
click at [101, 54] on div "Add Column" at bounding box center [126, 79] width 208 height 72
click at [452, 7] on icon "button" at bounding box center [452, 6] width 3 height 3
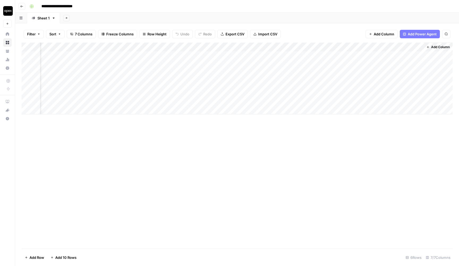
scroll to position [0, 23]
click at [417, 53] on div "Add Column" at bounding box center [238, 79] width 432 height 72
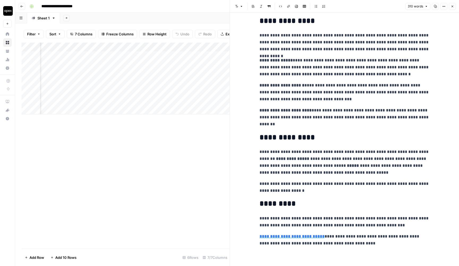
scroll to position [142, 0]
click at [452, 5] on icon "button" at bounding box center [452, 6] width 3 height 3
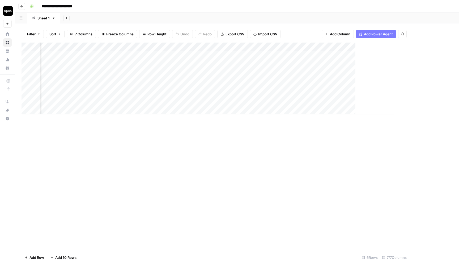
scroll to position [0, 17]
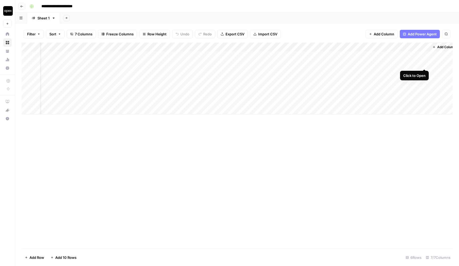
click at [425, 62] on div "Add Column" at bounding box center [238, 79] width 432 height 72
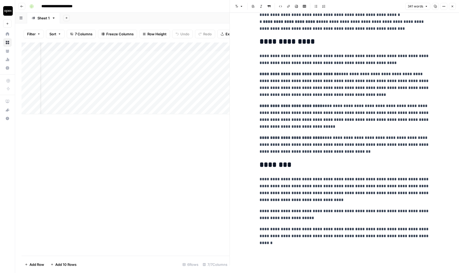
scroll to position [143, 0]
